Goal: Information Seeking & Learning: Learn about a topic

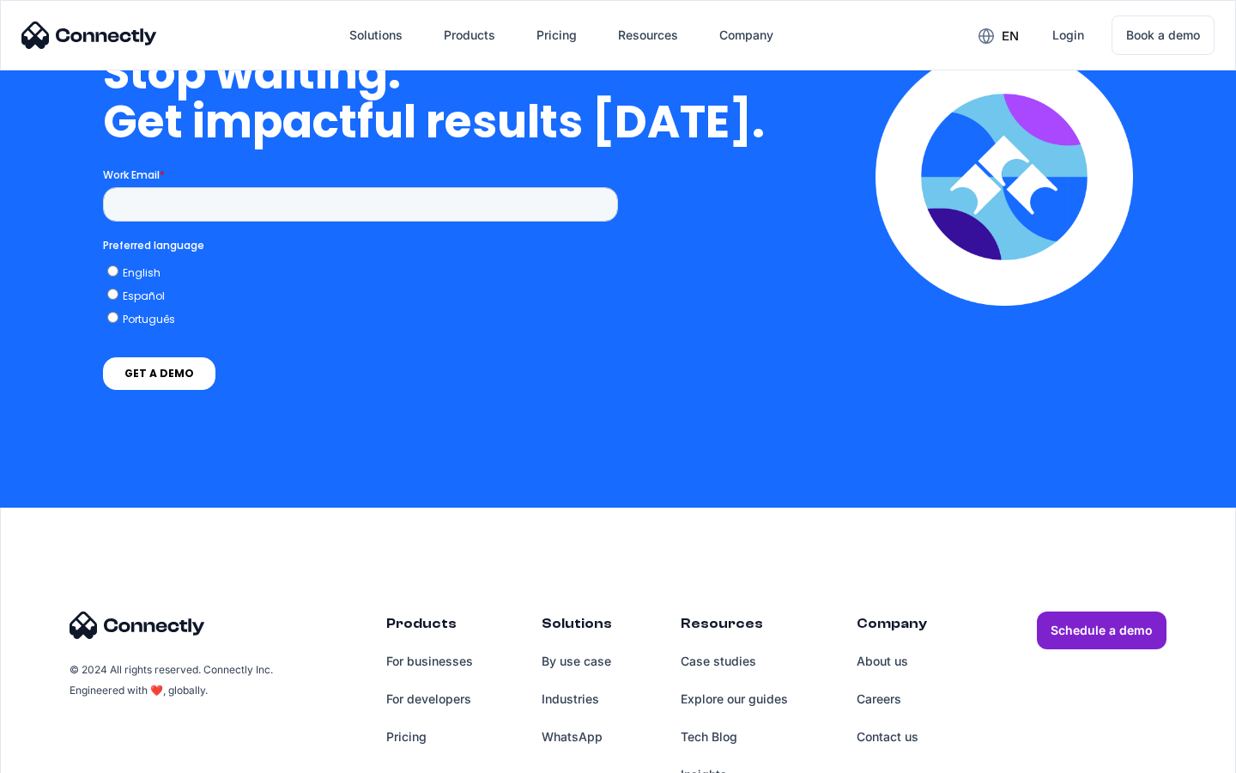
scroll to position [7061, 0]
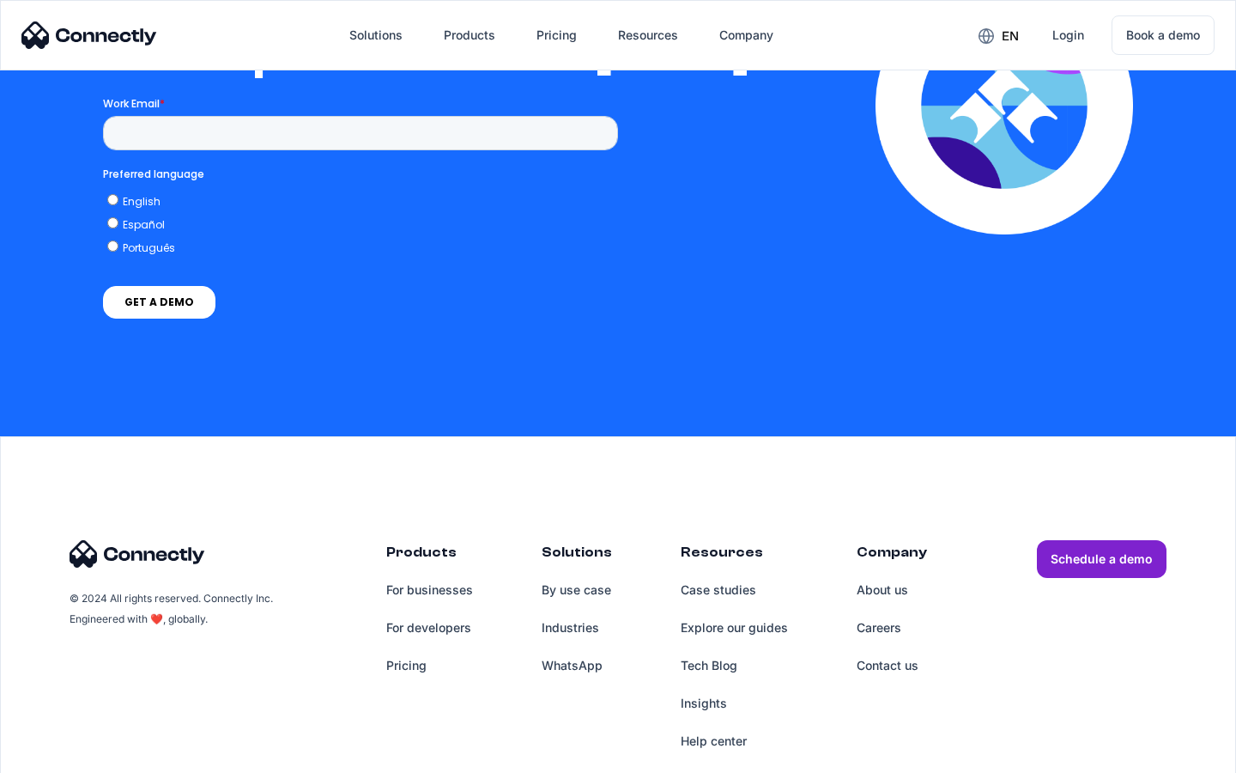
scroll to position [3753, 0]
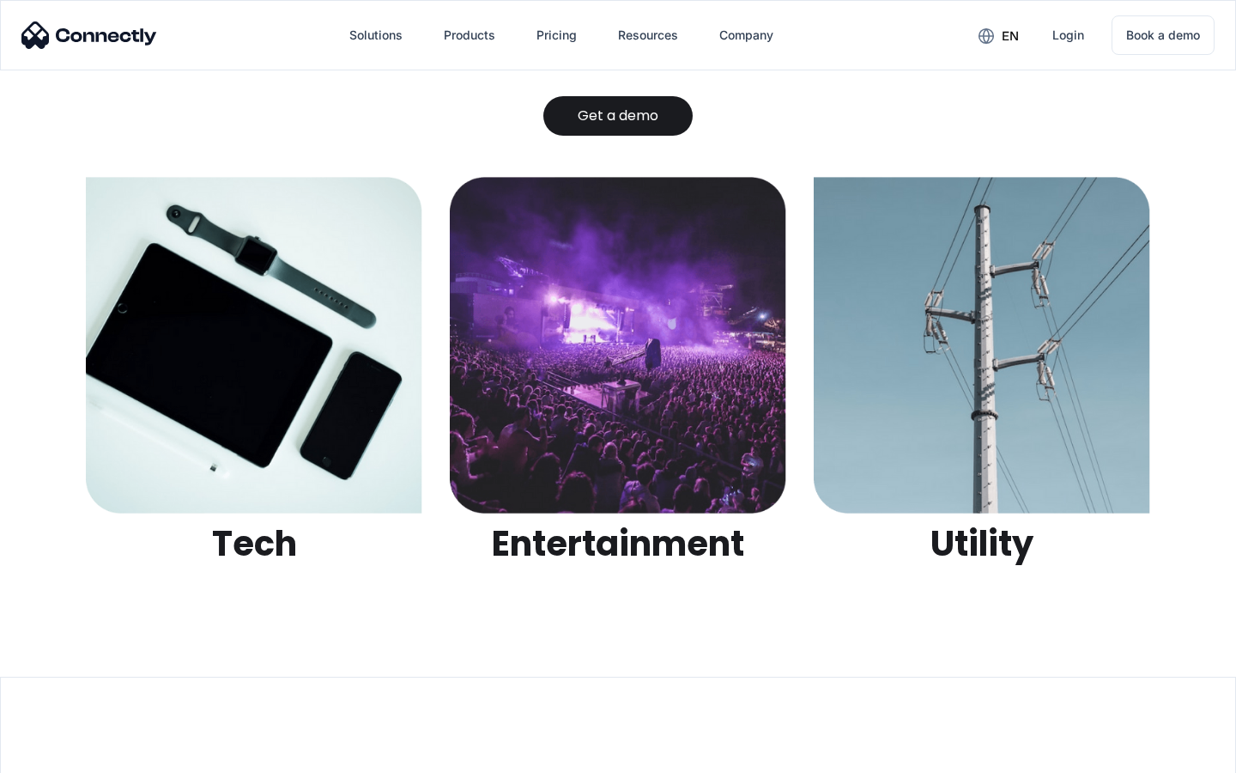
scroll to position [5416, 0]
